Goal: Task Accomplishment & Management: Manage account settings

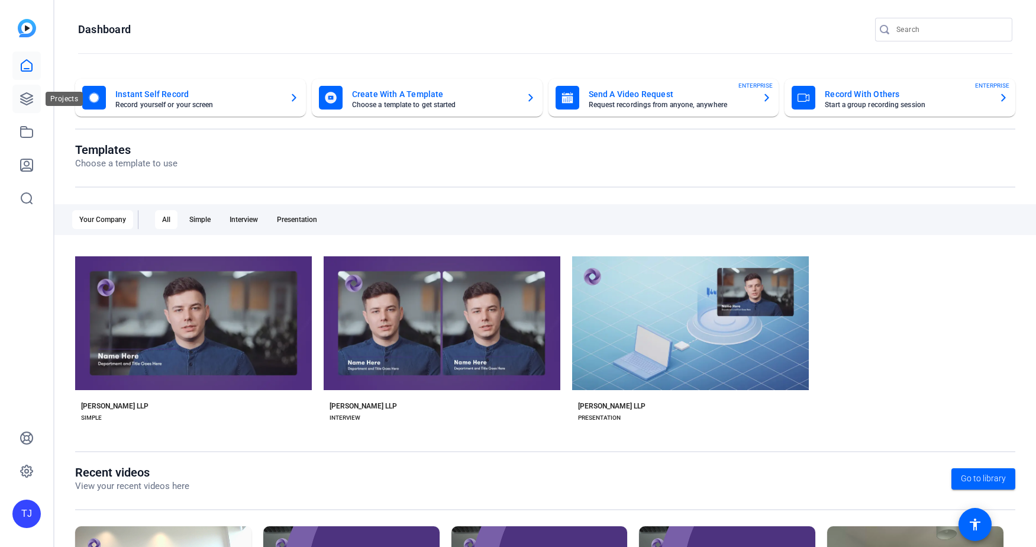
click at [25, 98] on icon at bounding box center [27, 99] width 12 height 12
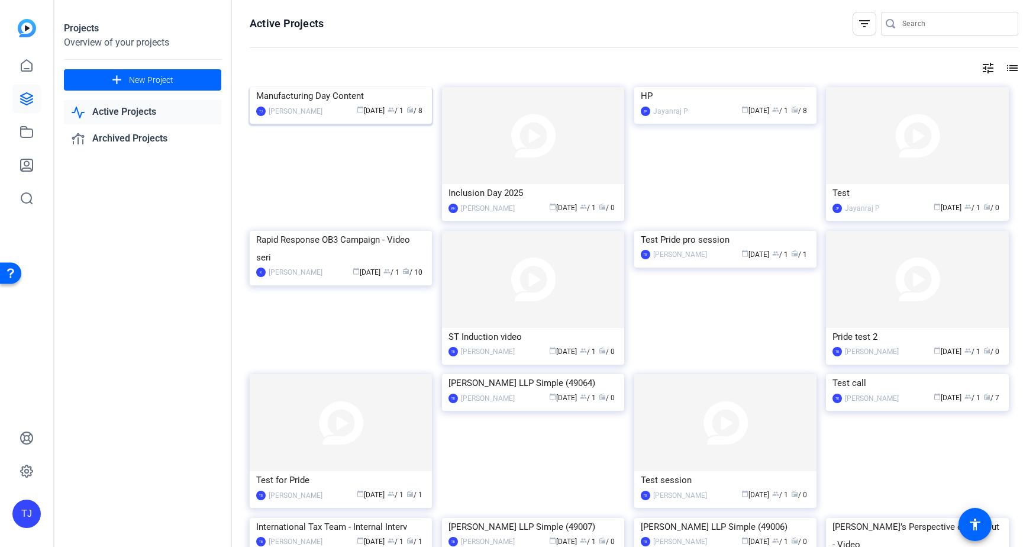
click at [335, 87] on img at bounding box center [341, 87] width 182 height 0
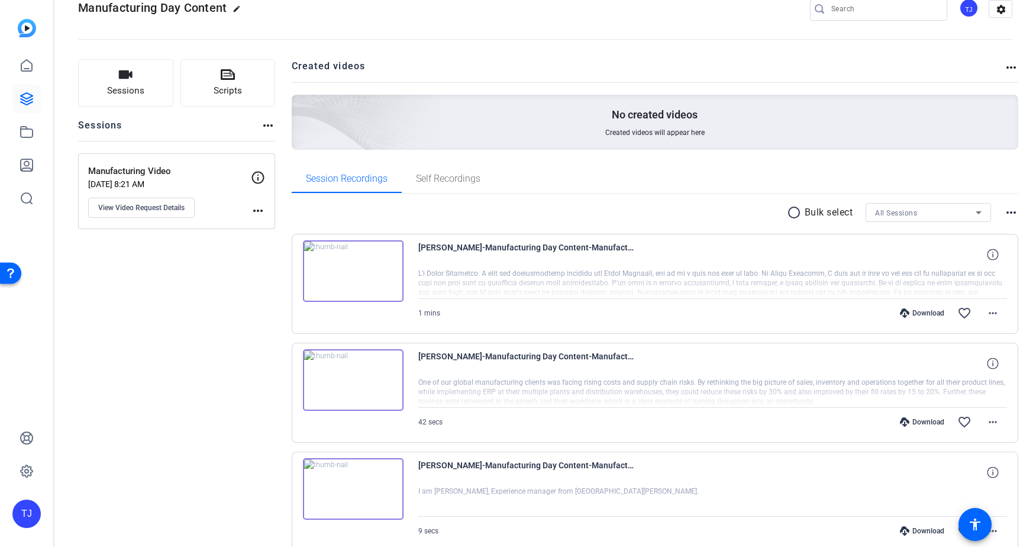
scroll to position [27, 0]
click at [794, 212] on mat-icon "radio_button_unchecked" at bounding box center [796, 212] width 18 height 14
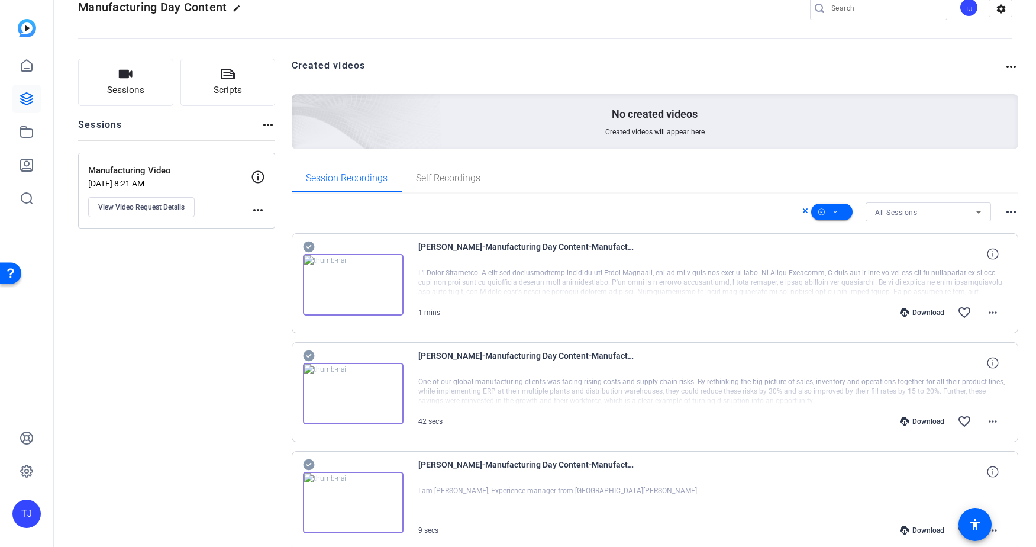
click at [1010, 215] on mat-icon "more_horiz" at bounding box center [1011, 212] width 14 height 14
click at [731, 215] on div at bounding box center [518, 273] width 1036 height 547
click at [803, 214] on icon at bounding box center [805, 210] width 6 height 14
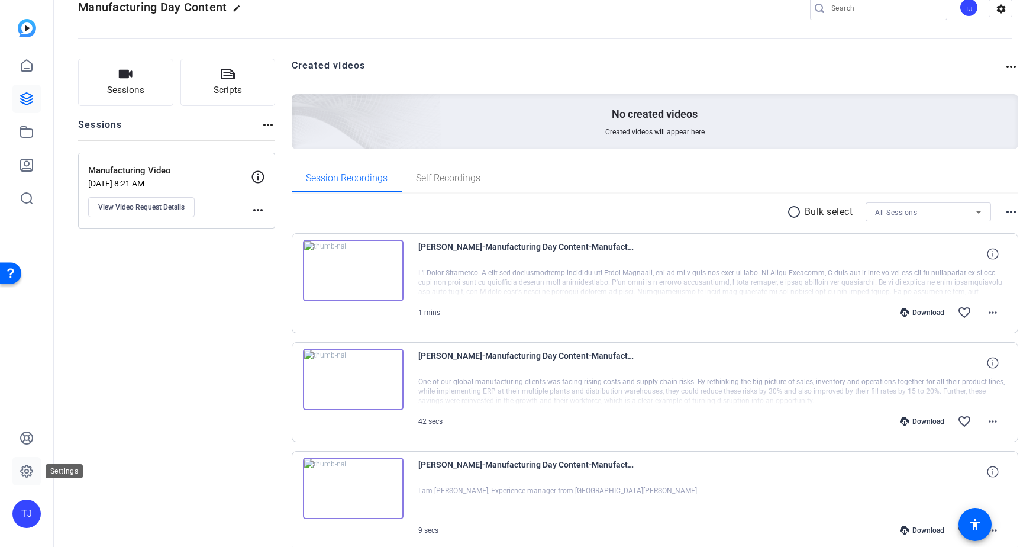
click at [25, 467] on icon at bounding box center [27, 471] width 14 height 14
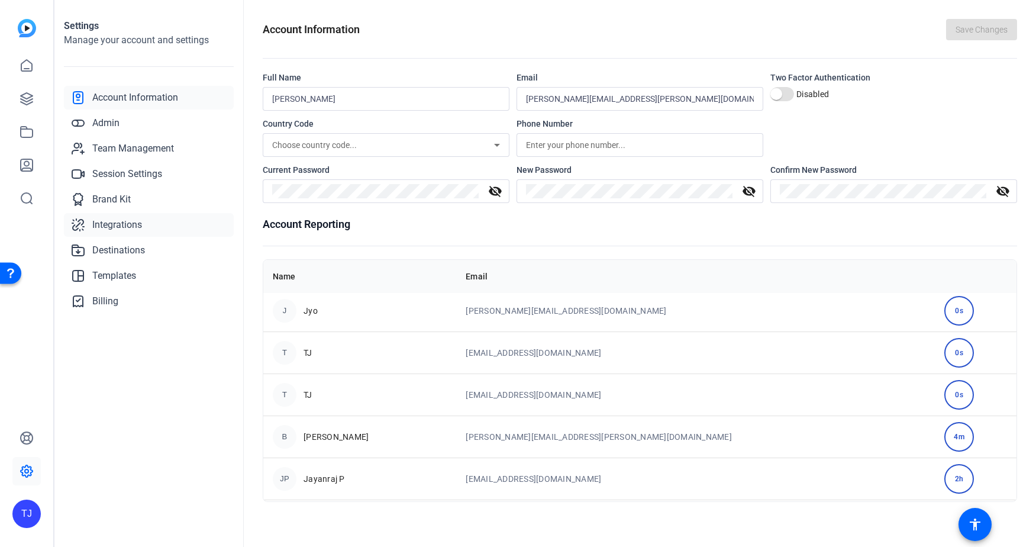
scroll to position [343, 0]
click at [139, 164] on link "Session Settings" at bounding box center [149, 174] width 170 height 24
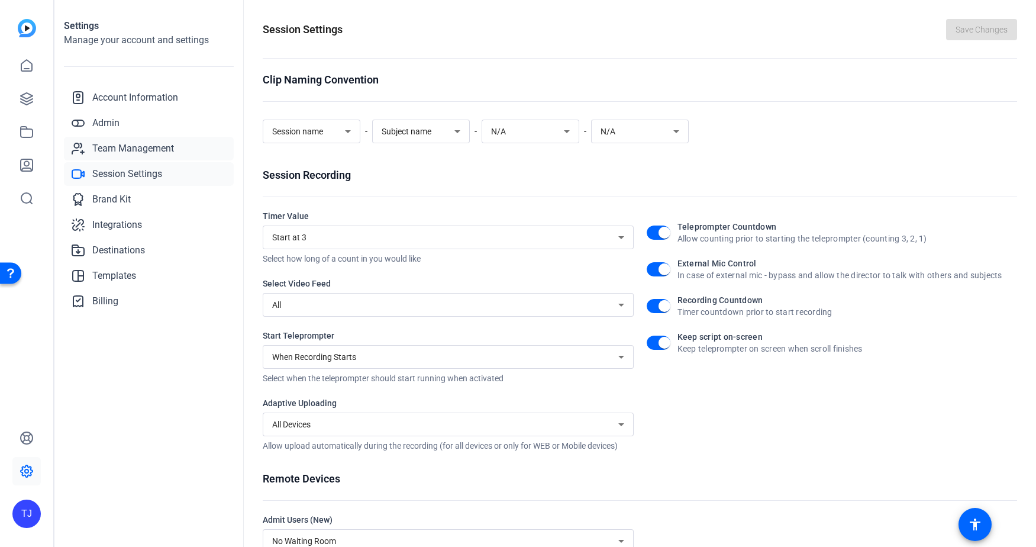
click at [146, 146] on span "Team Management" at bounding box center [133, 148] width 82 height 14
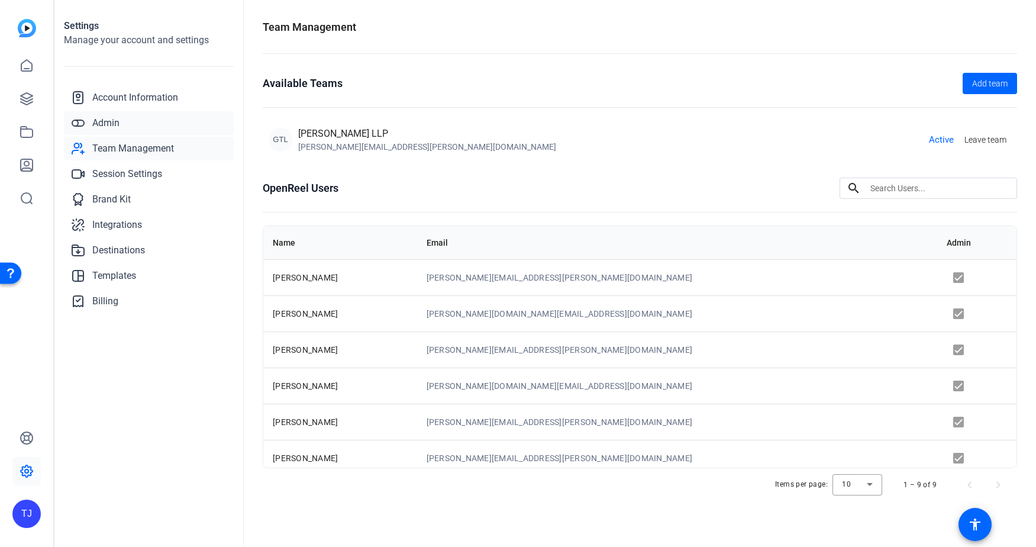
click at [149, 120] on link "Admin" at bounding box center [149, 123] width 170 height 24
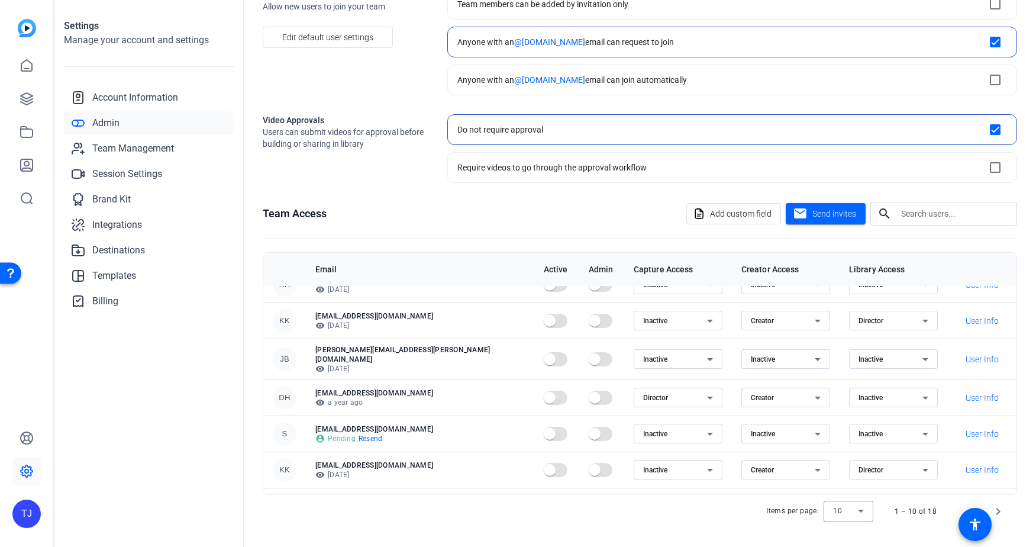
scroll to position [26, 0]
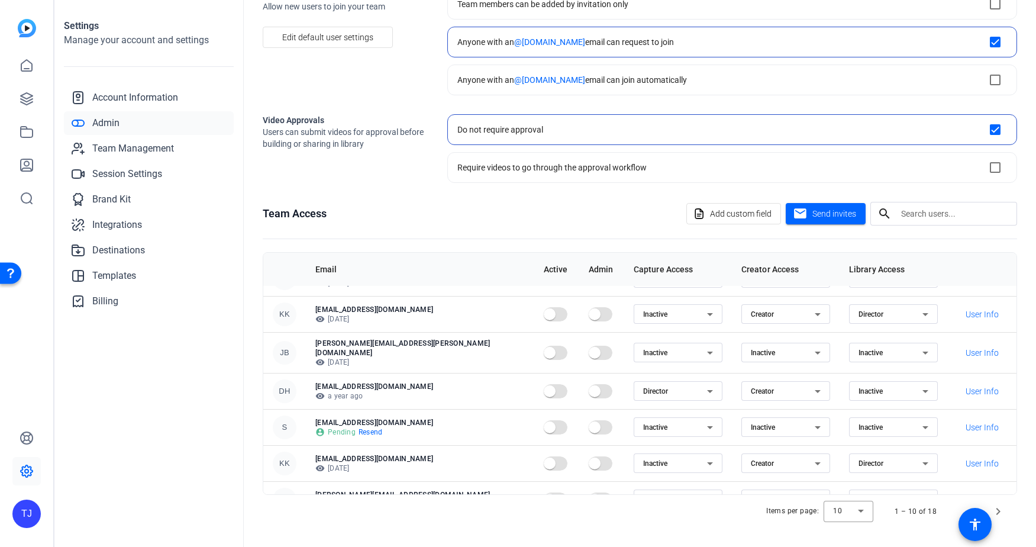
click at [372, 427] on span "Resend" at bounding box center [370, 431] width 24 height 9
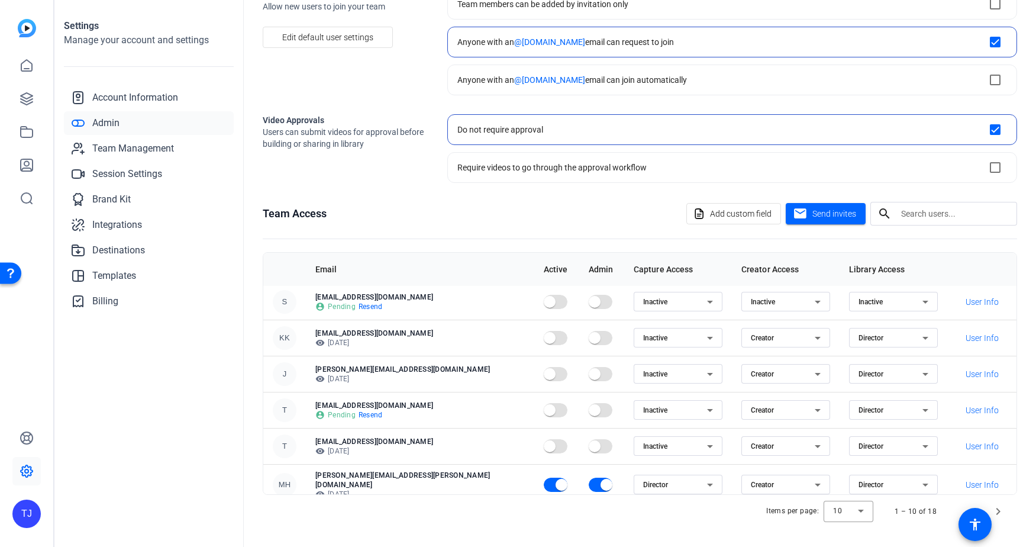
scroll to position [0, 0]
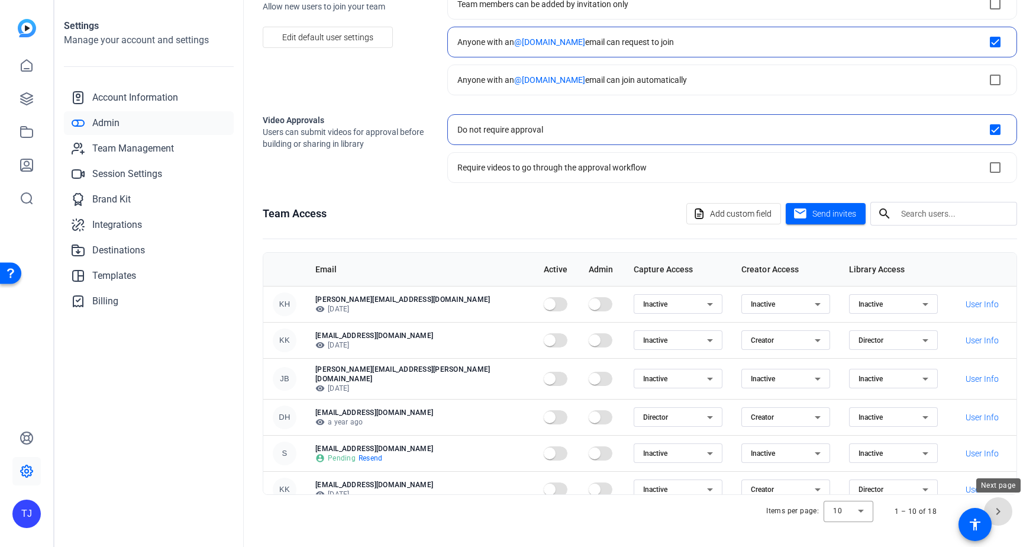
click at [999, 512] on span "Next page" at bounding box center [998, 511] width 28 height 28
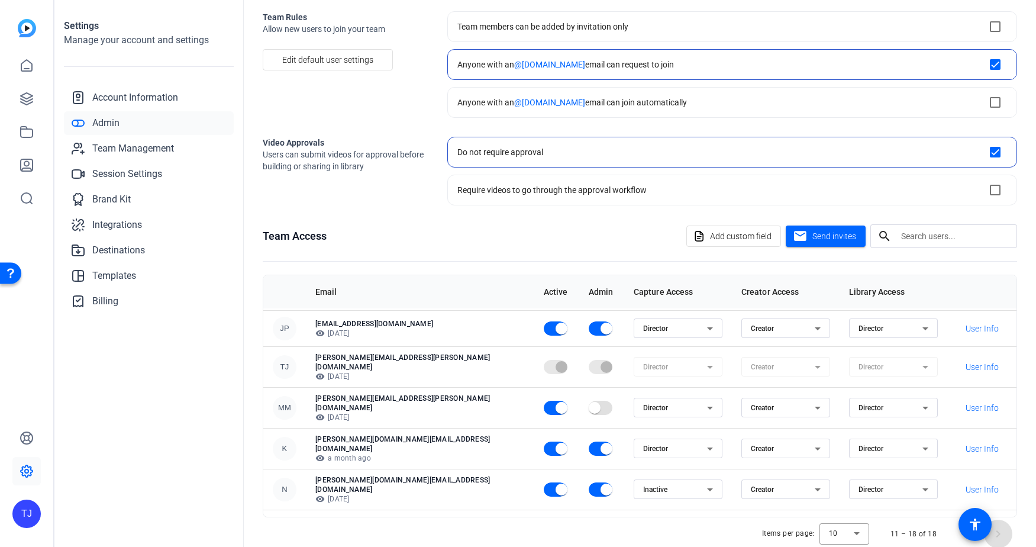
scroll to position [65, 0]
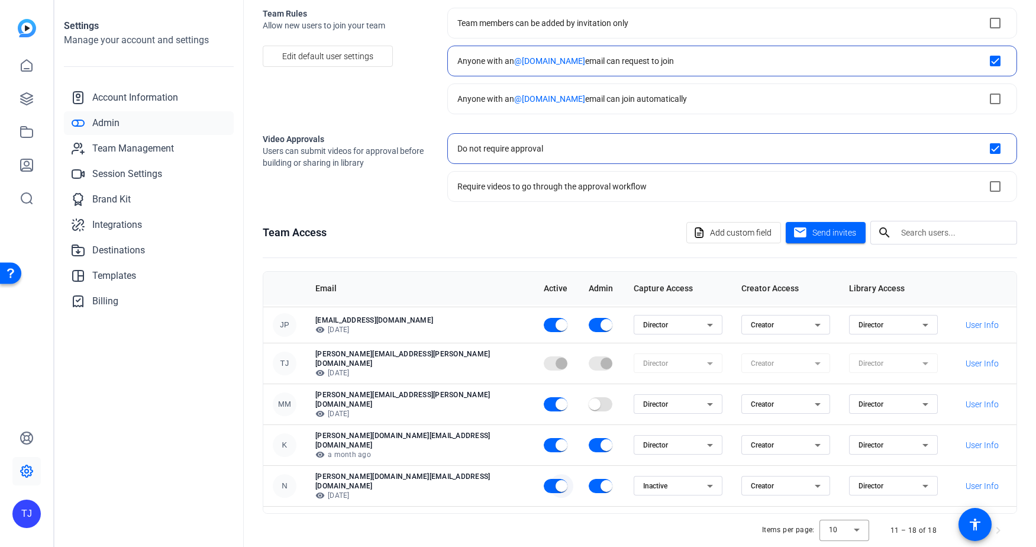
click at [550, 474] on span "button" at bounding box center [562, 486] width 24 height 24
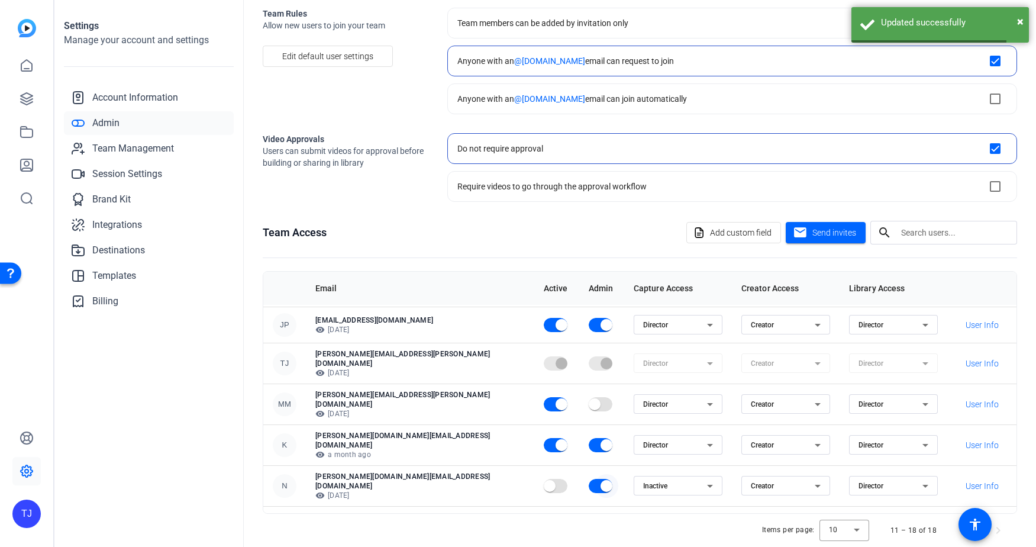
click at [600, 480] on span "button" at bounding box center [606, 486] width 12 height 12
click at [703, 479] on icon at bounding box center [710, 486] width 14 height 14
click at [710, 455] on div at bounding box center [518, 273] width 1036 height 547
click at [751, 482] on span "Creator" at bounding box center [762, 486] width 23 height 8
click at [724, 505] on mat-option "Inactive" at bounding box center [732, 501] width 89 height 19
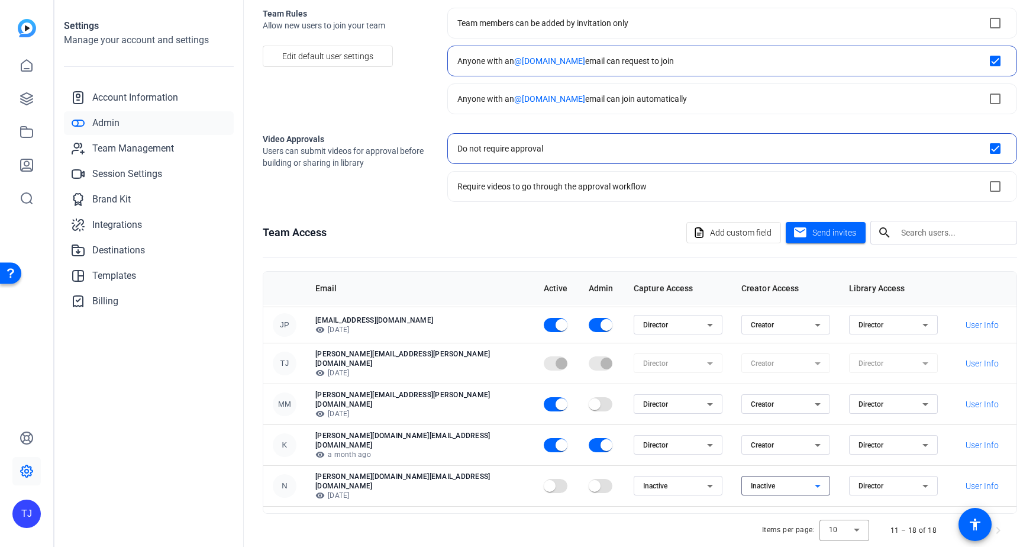
click at [858, 479] on div "Director" at bounding box center [890, 486] width 64 height 14
click at [839, 503] on span "Inactive" at bounding box center [838, 502] width 27 height 14
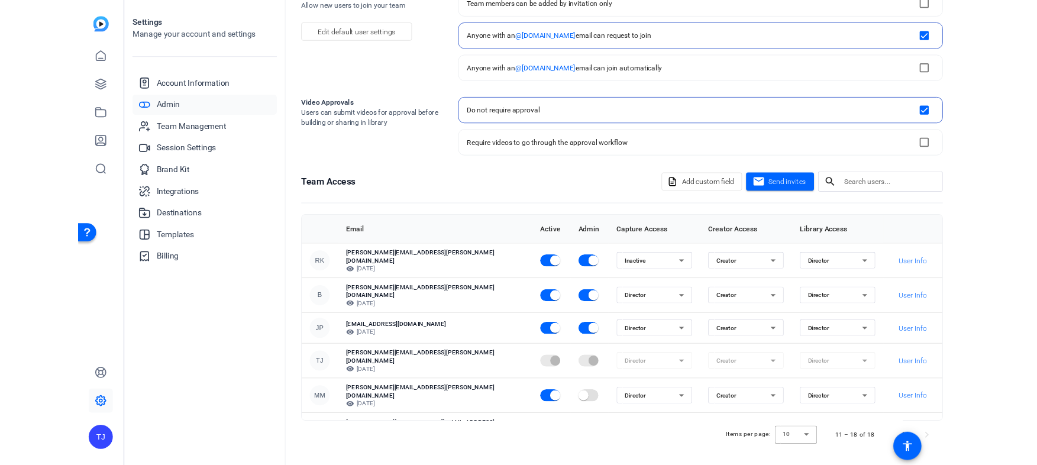
scroll to position [83, 0]
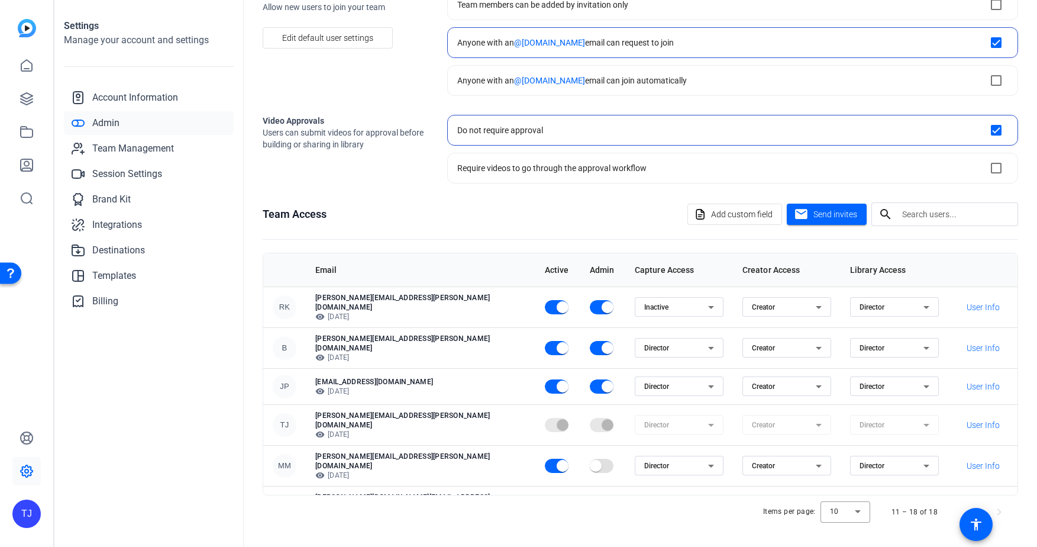
click at [1011, 544] on div "Admin Team Rules Allow new users to join your team Edit default user settings T…" at bounding box center [640, 273] width 793 height 547
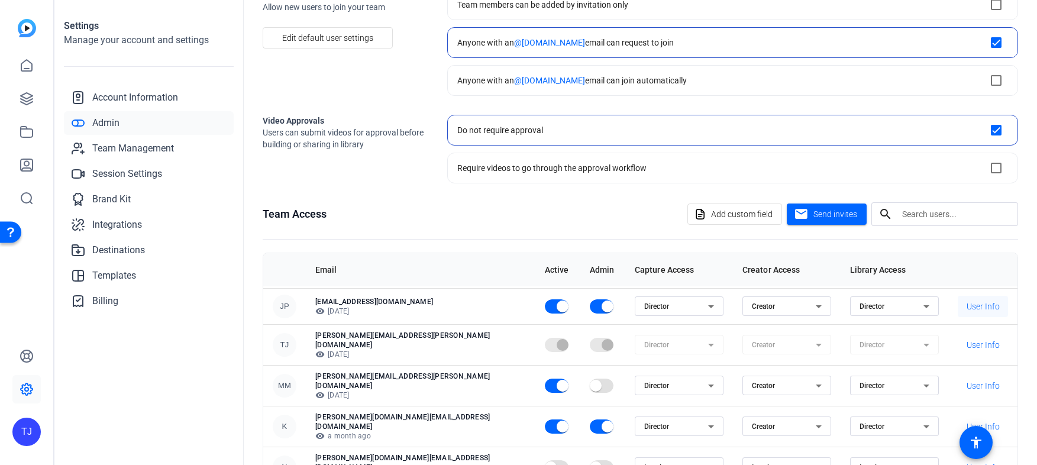
scroll to position [166, 0]
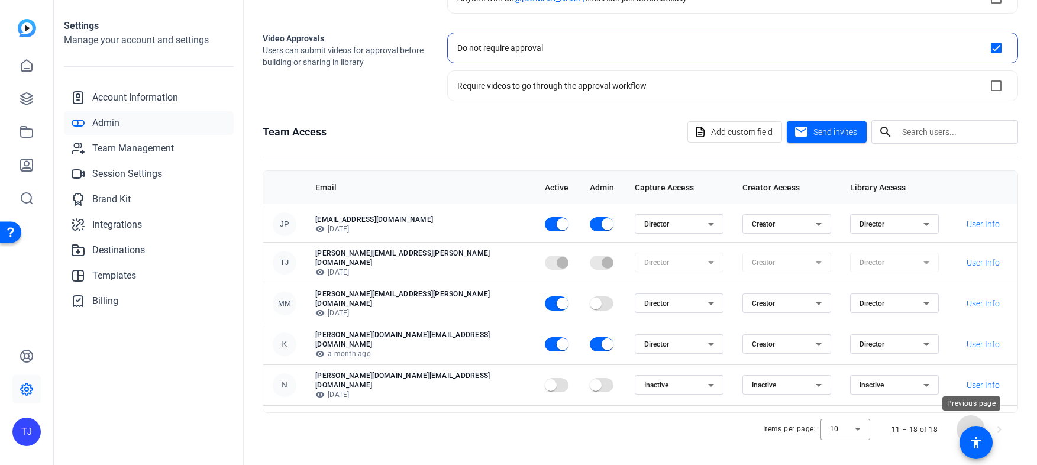
click at [970, 421] on span "Previous page" at bounding box center [971, 429] width 28 height 28
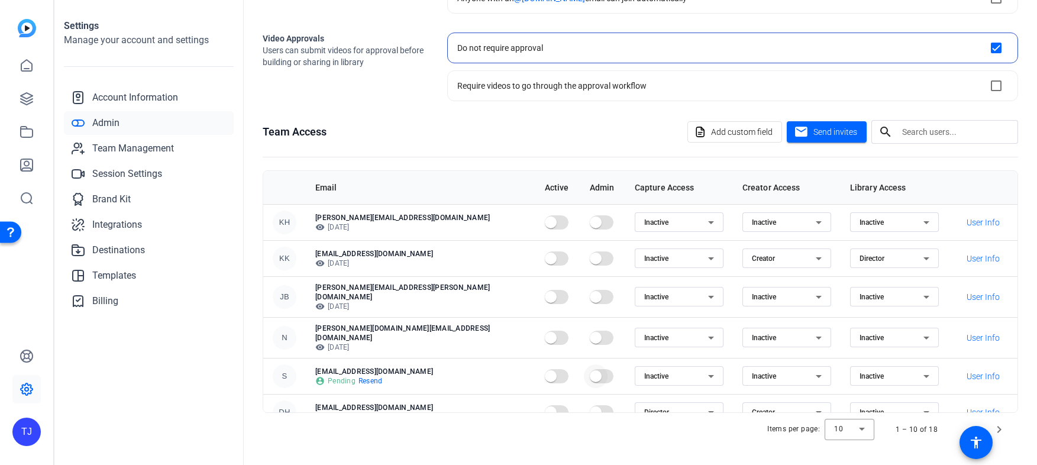
click at [584, 367] on span "button" at bounding box center [596, 376] width 24 height 24
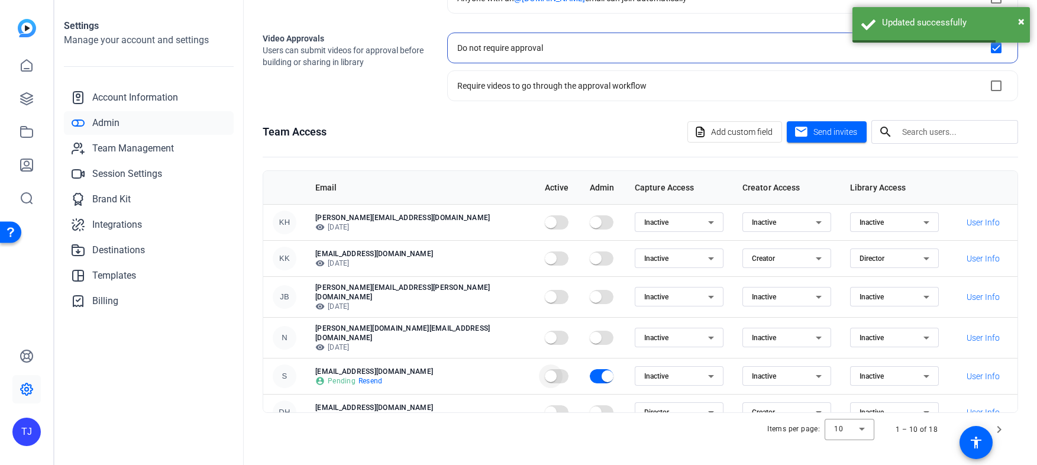
click at [539, 366] on span "button" at bounding box center [551, 376] width 24 height 24
click at [596, 366] on span "button" at bounding box center [608, 376] width 24 height 24
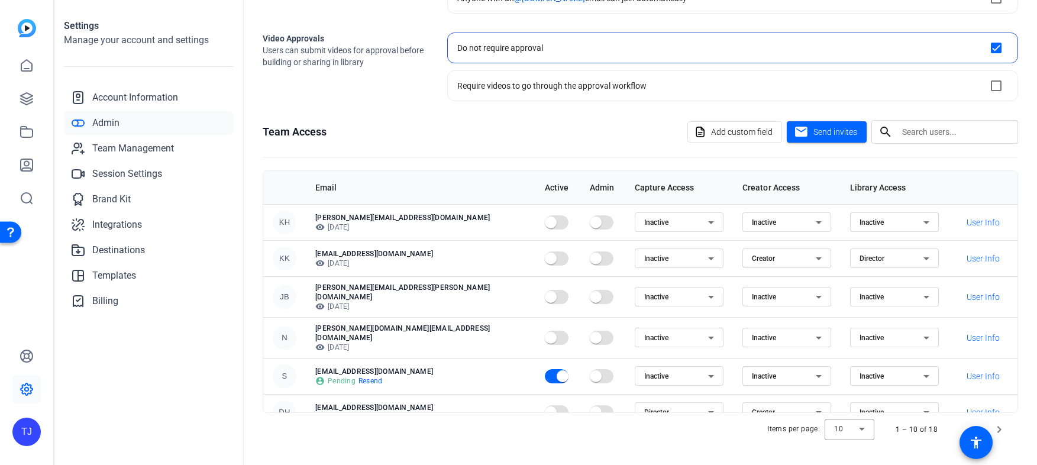
click at [919, 369] on icon at bounding box center [926, 376] width 14 height 14
click at [871, 393] on mat-option "Director" at bounding box center [872, 390] width 89 height 19
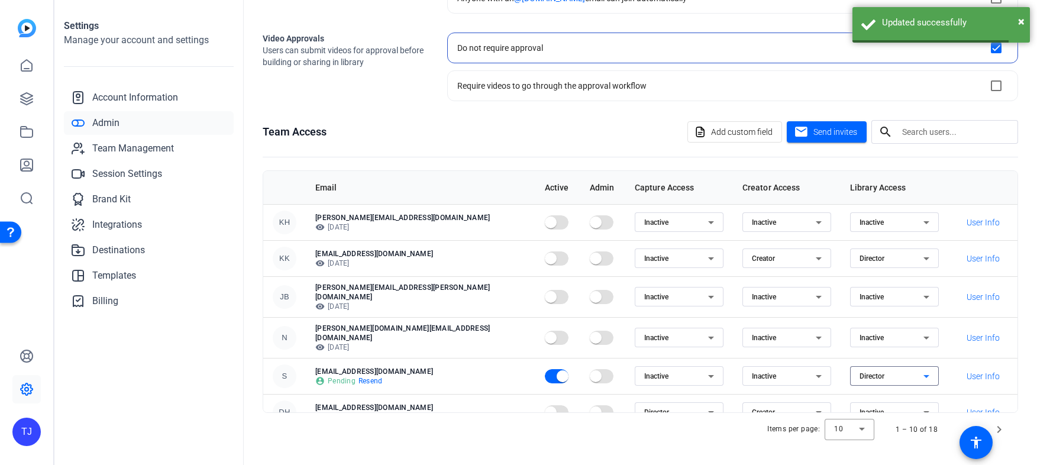
click at [812, 369] on icon at bounding box center [819, 376] width 14 height 14
click at [763, 392] on mat-option "Creator" at bounding box center [750, 390] width 89 height 19
click at [644, 370] on div "Inactive" at bounding box center [676, 376] width 64 height 14
click at [638, 391] on mat-option "Director" at bounding box center [628, 390] width 89 height 19
